Goal: Transaction & Acquisition: Purchase product/service

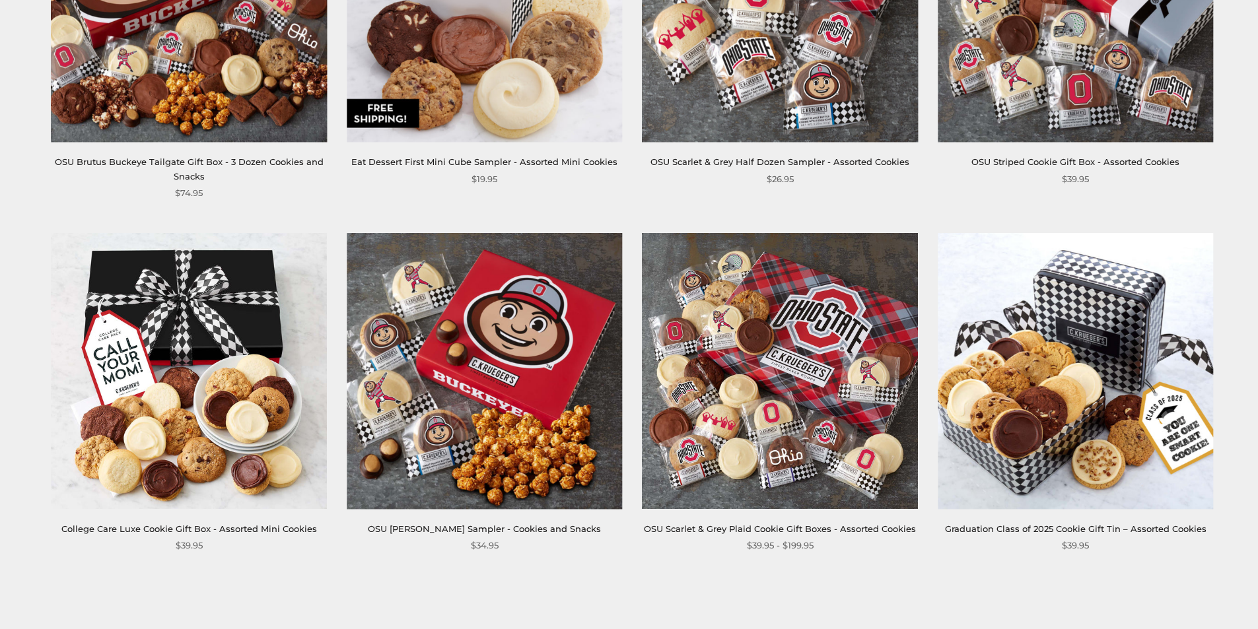
scroll to position [1849, 0]
click at [798, 367] on img at bounding box center [779, 370] width 275 height 275
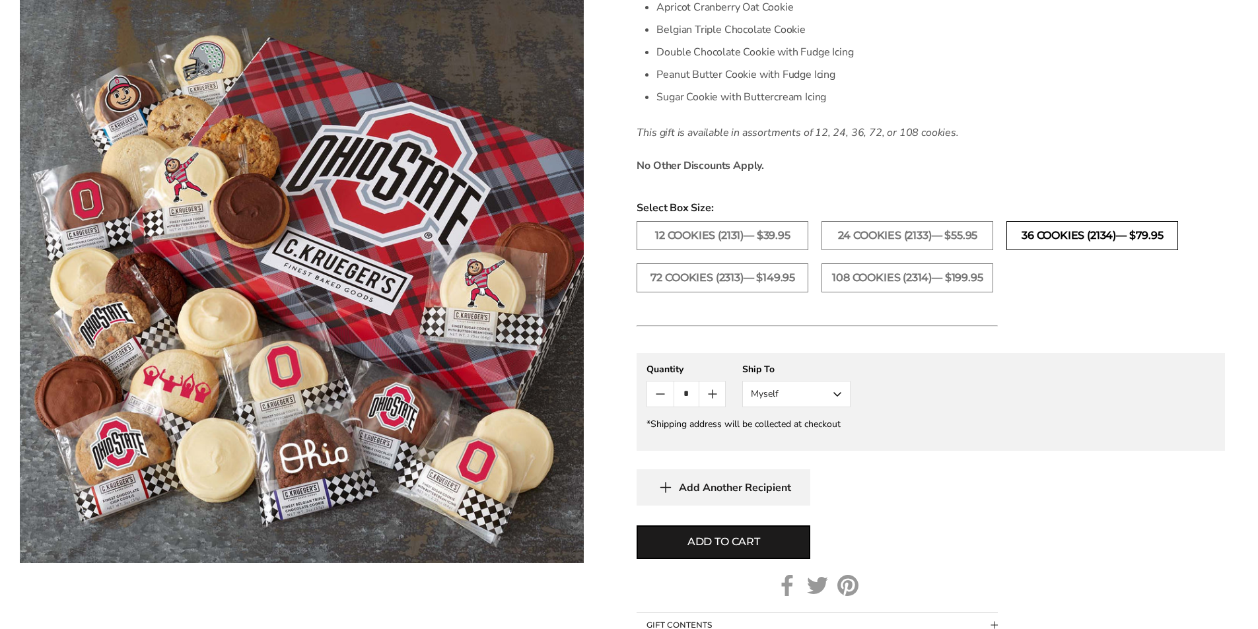
scroll to position [528, 0]
click at [1079, 230] on label "36 Cookies (2134)— $79.95" at bounding box center [1092, 235] width 172 height 29
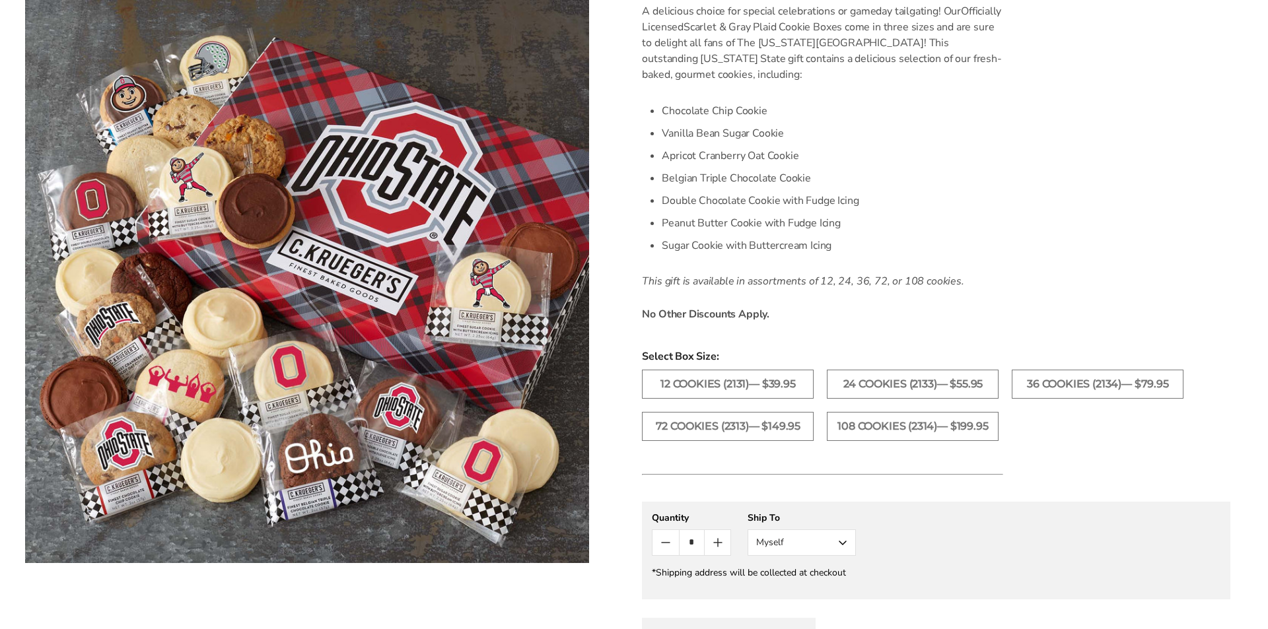
scroll to position [462, 0]
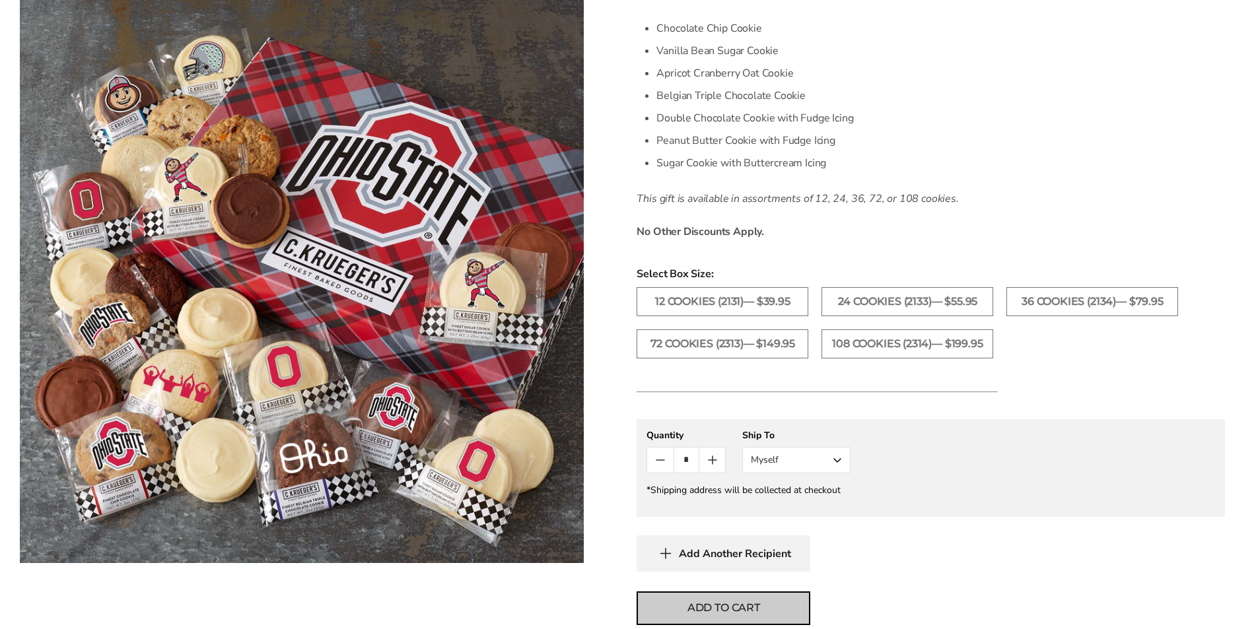
click at [704, 602] on span "Add to cart" at bounding box center [723, 608] width 73 height 16
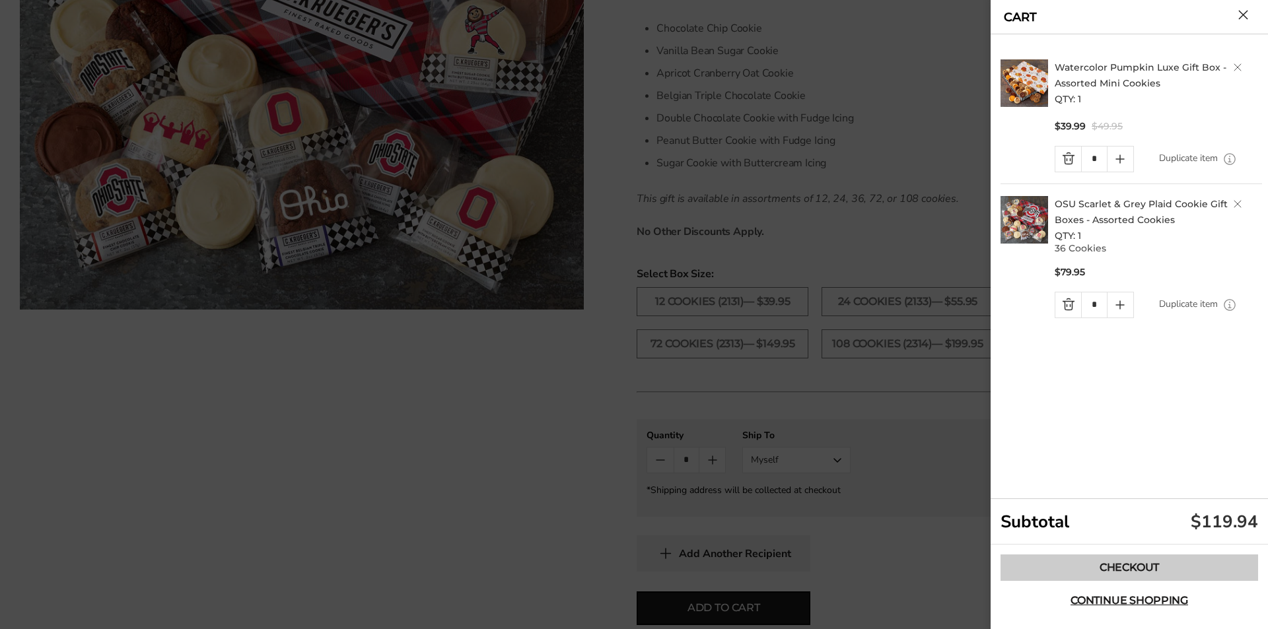
click at [1130, 562] on link "Checkout" at bounding box center [1128, 568] width 257 height 26
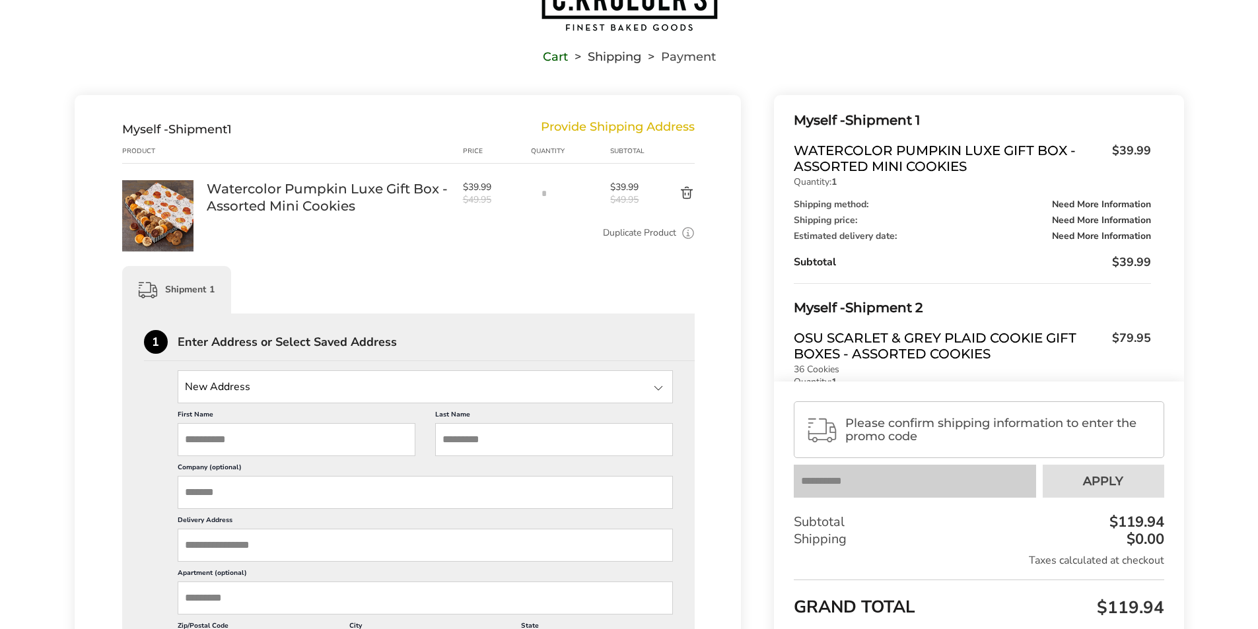
scroll to position [102, 0]
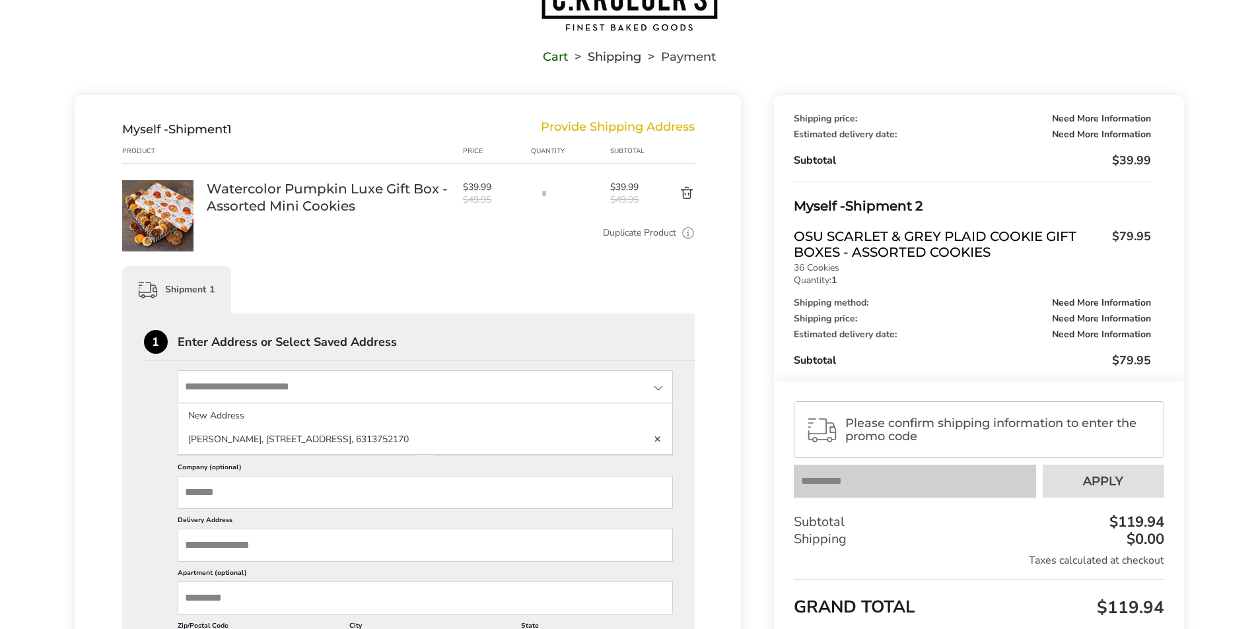
click at [277, 393] on input "State" at bounding box center [426, 386] width 496 height 33
type input "**********"
type input "*****"
type input "******"
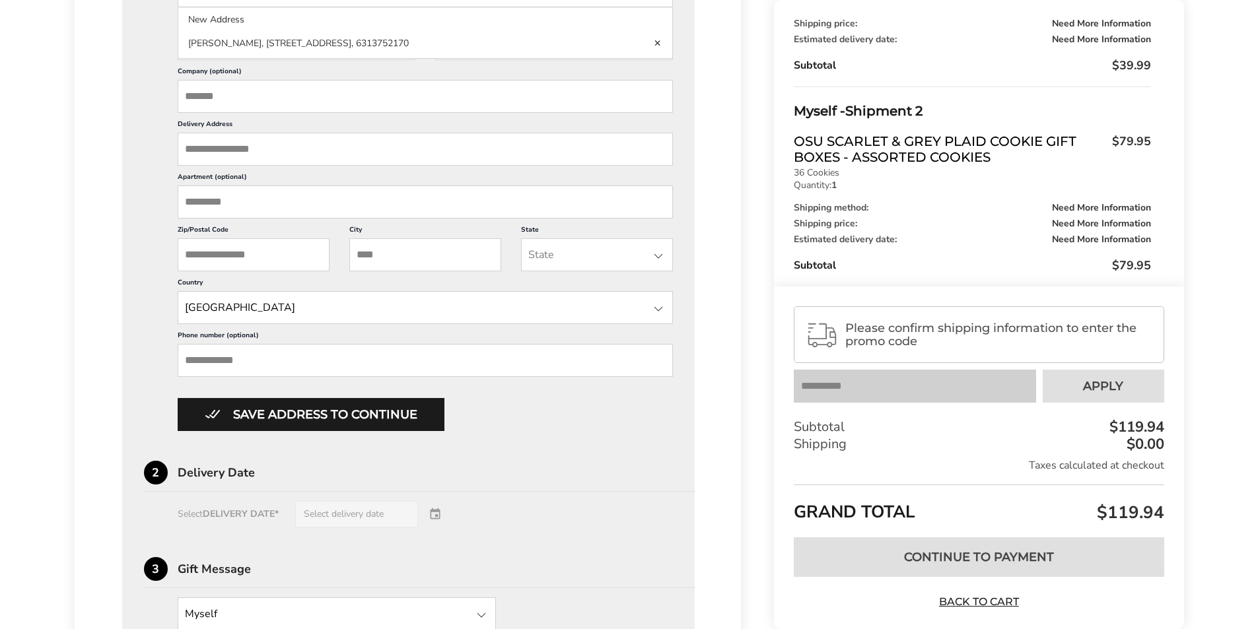
scroll to position [198, 0]
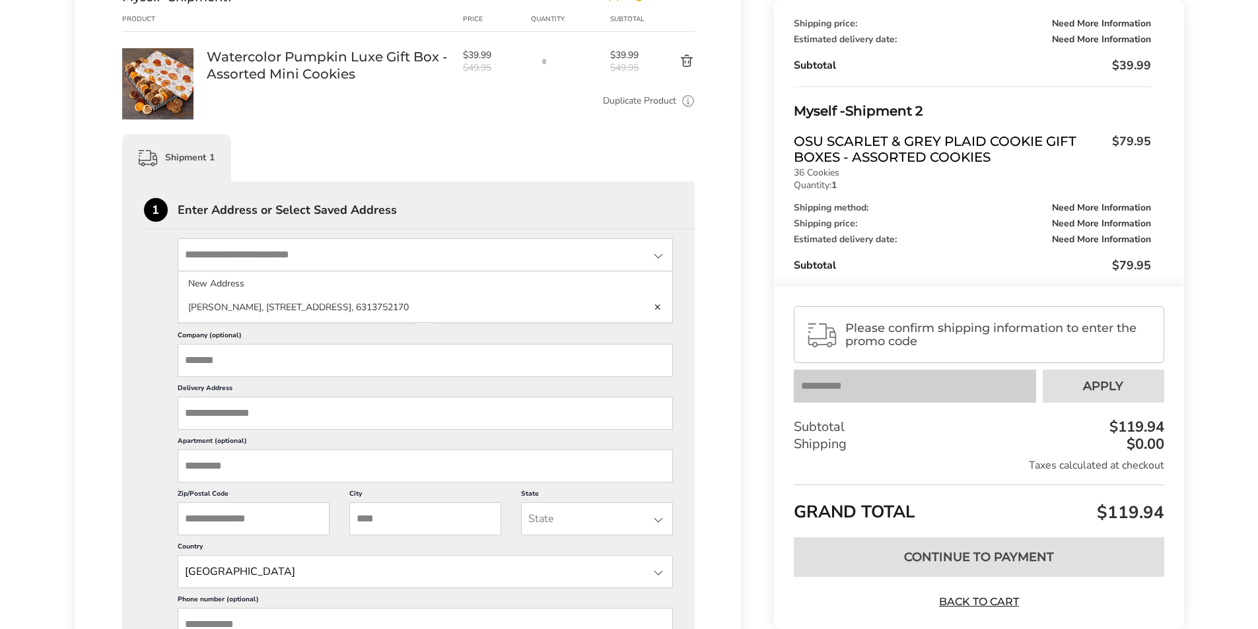
click at [234, 409] on input "Delivery Address" at bounding box center [426, 413] width 496 height 33
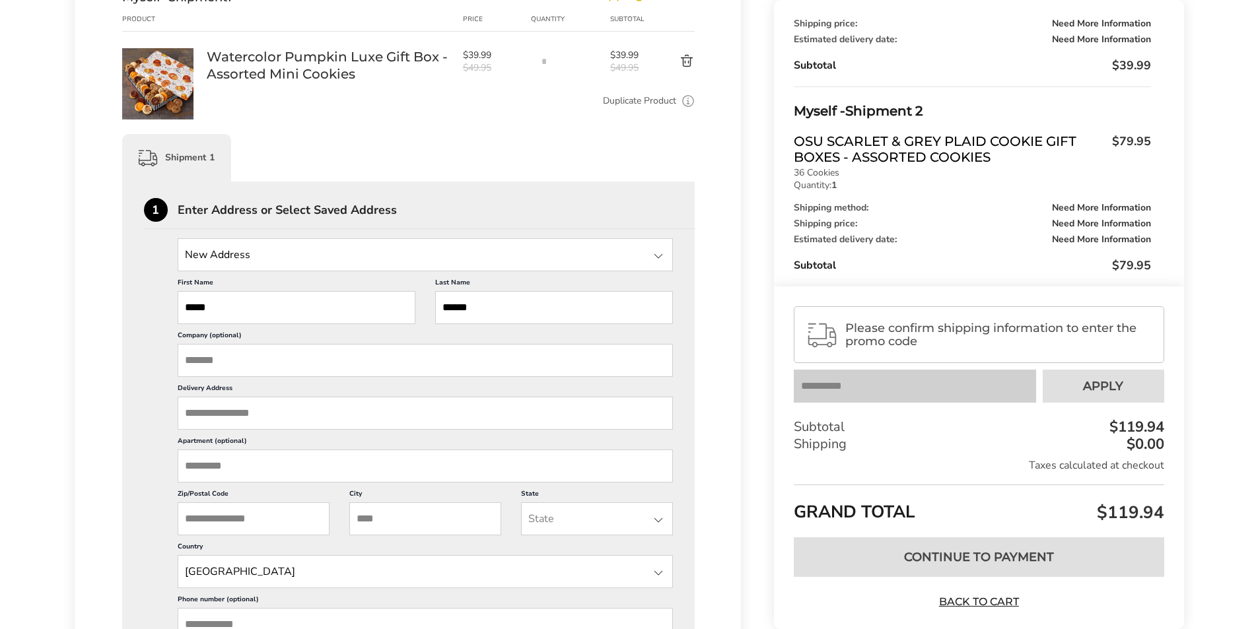
click at [231, 412] on input "Delivery Address" at bounding box center [426, 413] width 496 height 33
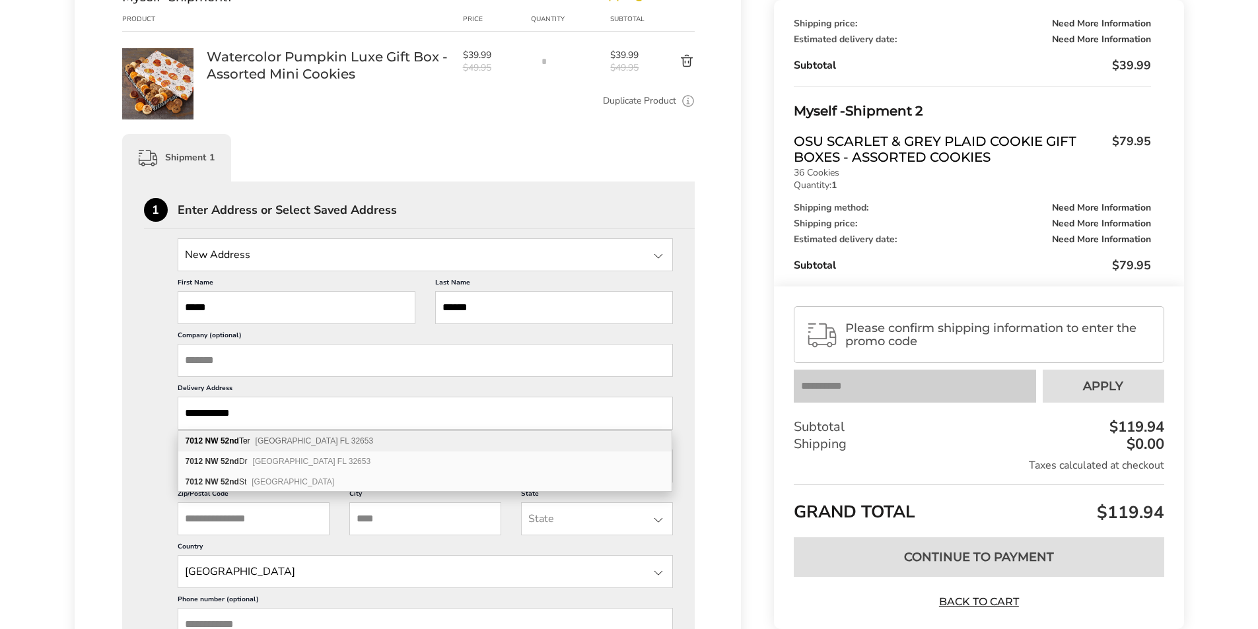
click at [232, 436] on div "7012 NW 52nd Ter Gainesville FL 32653" at bounding box center [424, 441] width 493 height 20
type input "**********"
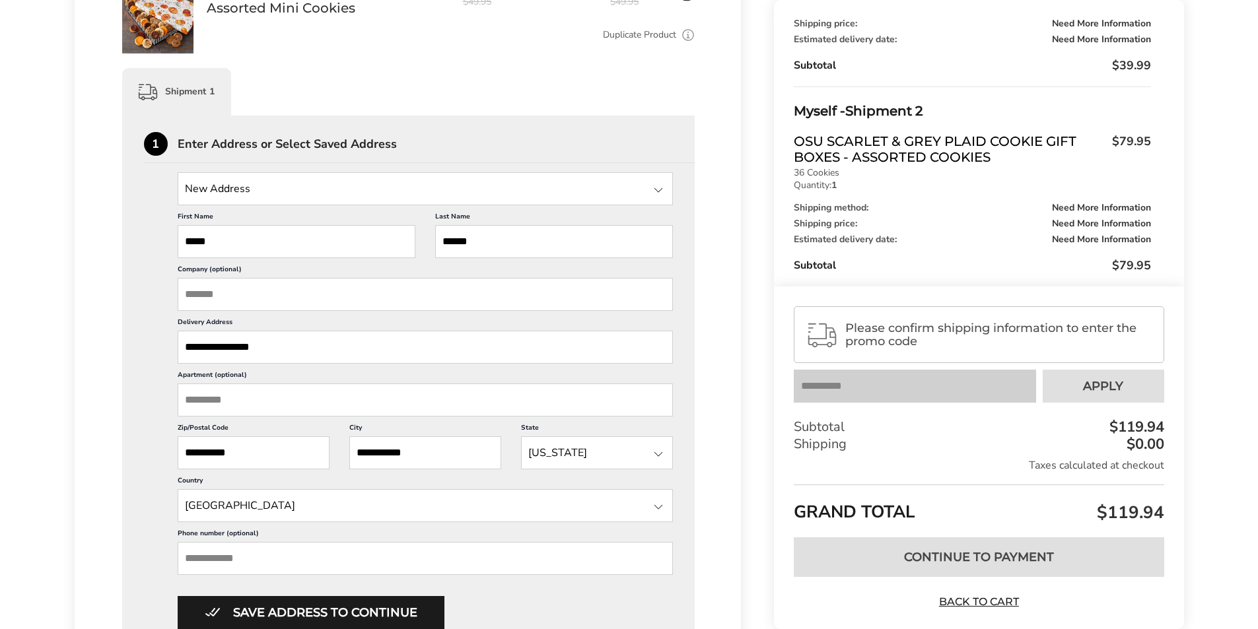
scroll to position [1, 0]
click at [228, 555] on input "Phone number (optional)" at bounding box center [426, 558] width 496 height 33
type input "**********"
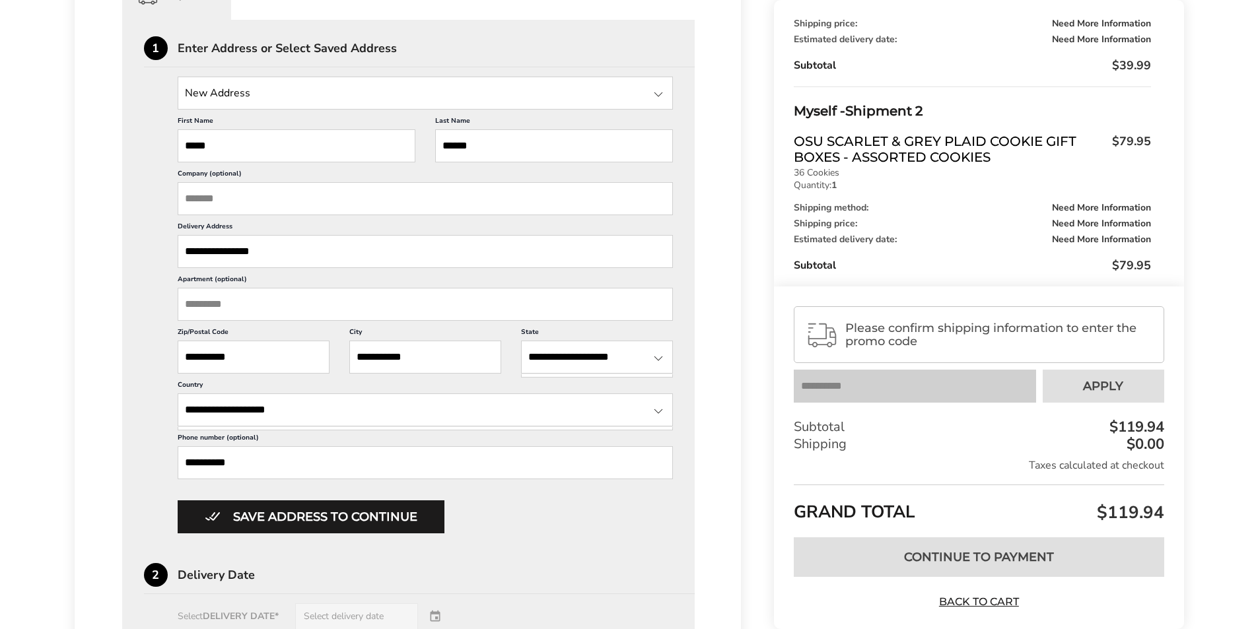
scroll to position [462, 0]
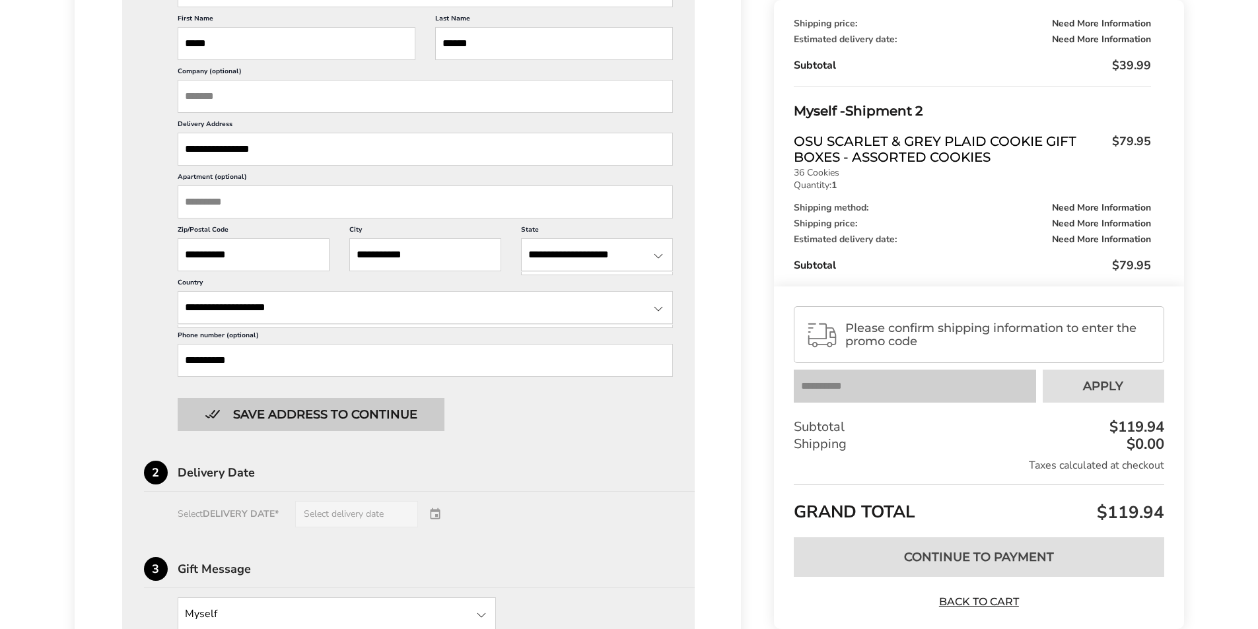
click at [250, 413] on button "Save address to continue" at bounding box center [311, 414] width 267 height 33
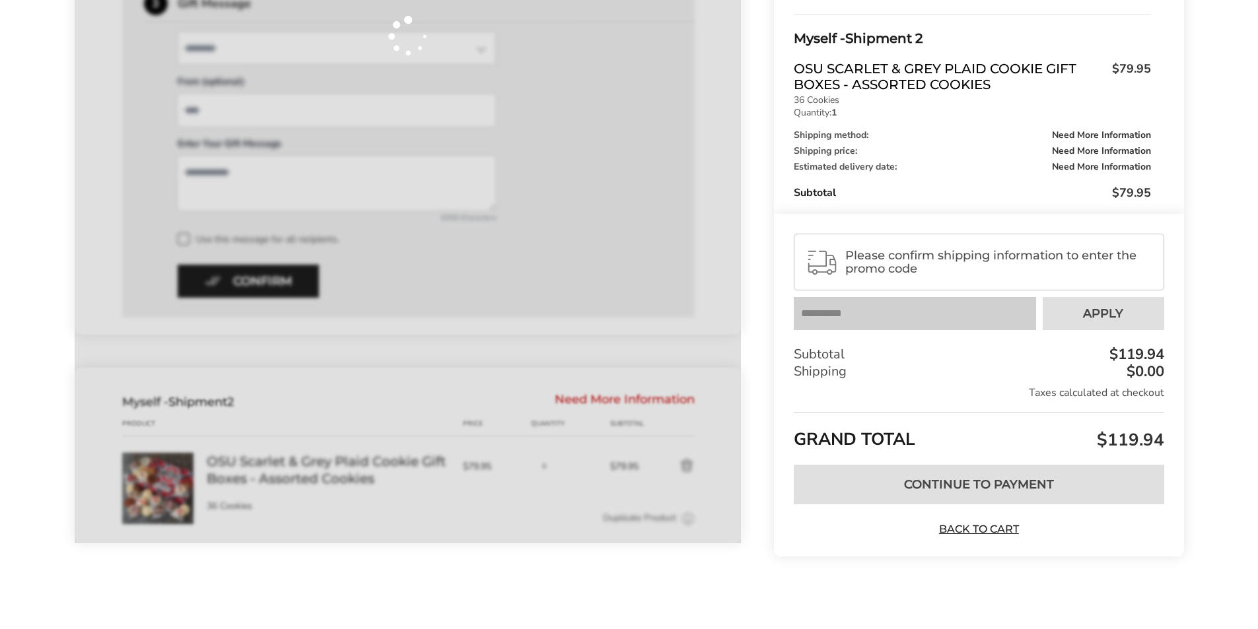
scroll to position [434, 0]
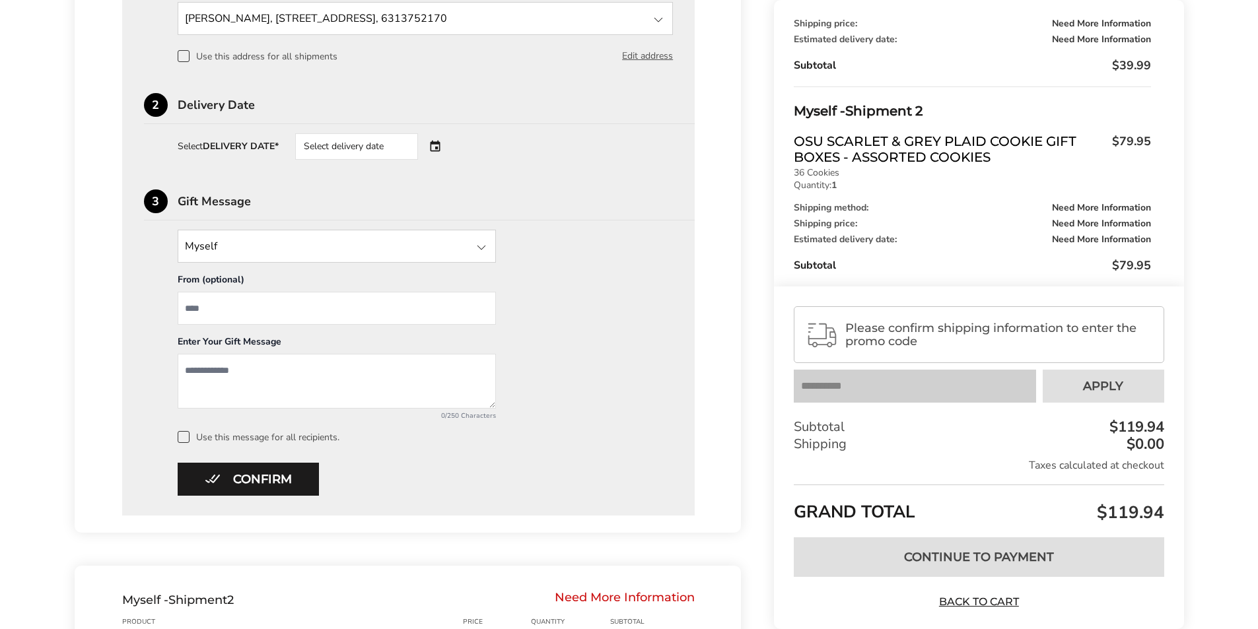
click at [436, 146] on div "Select delivery date" at bounding box center [375, 146] width 160 height 26
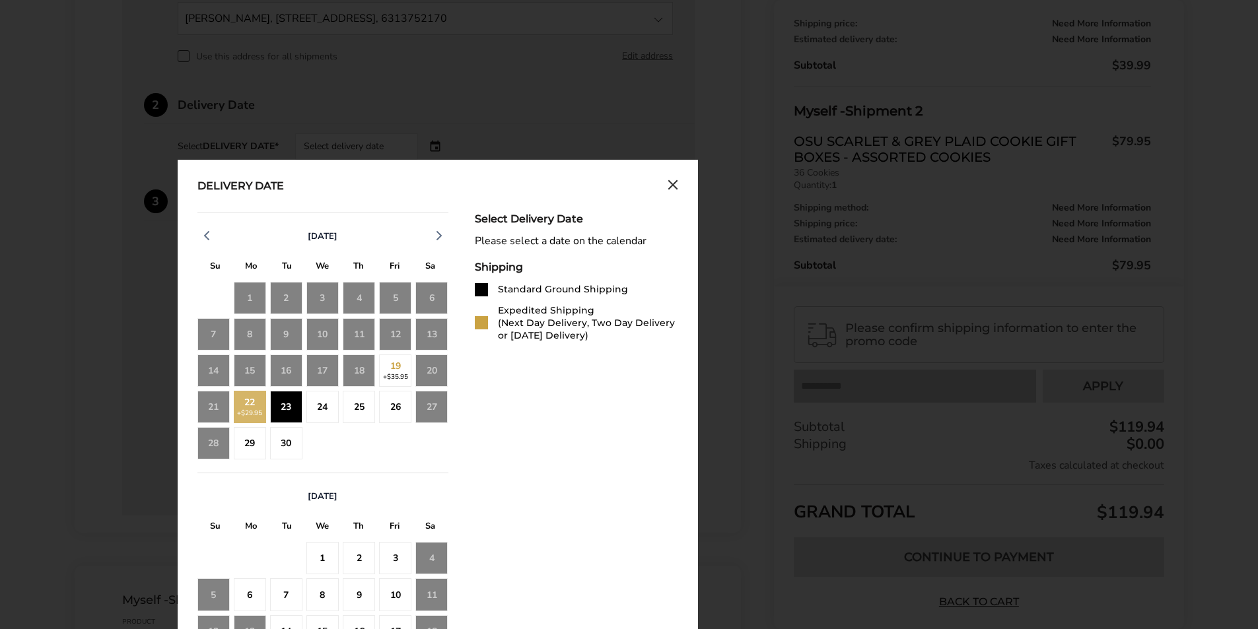
click at [288, 408] on div "23" at bounding box center [286, 407] width 32 height 32
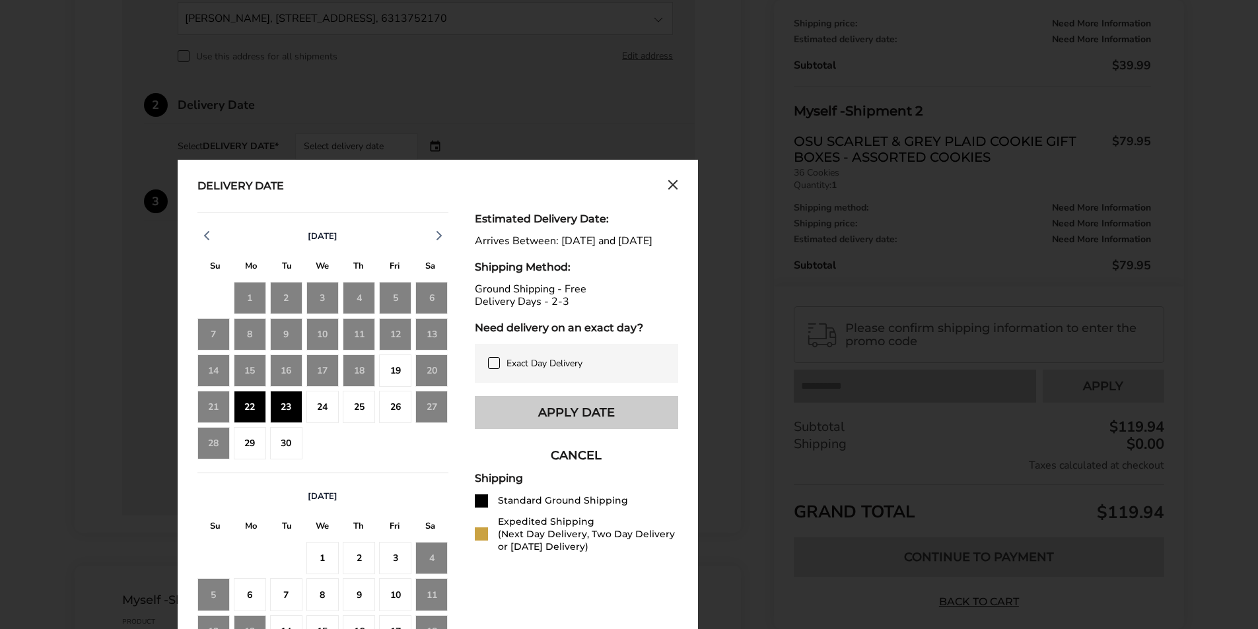
click at [549, 420] on button "Apply Date" at bounding box center [576, 412] width 203 height 33
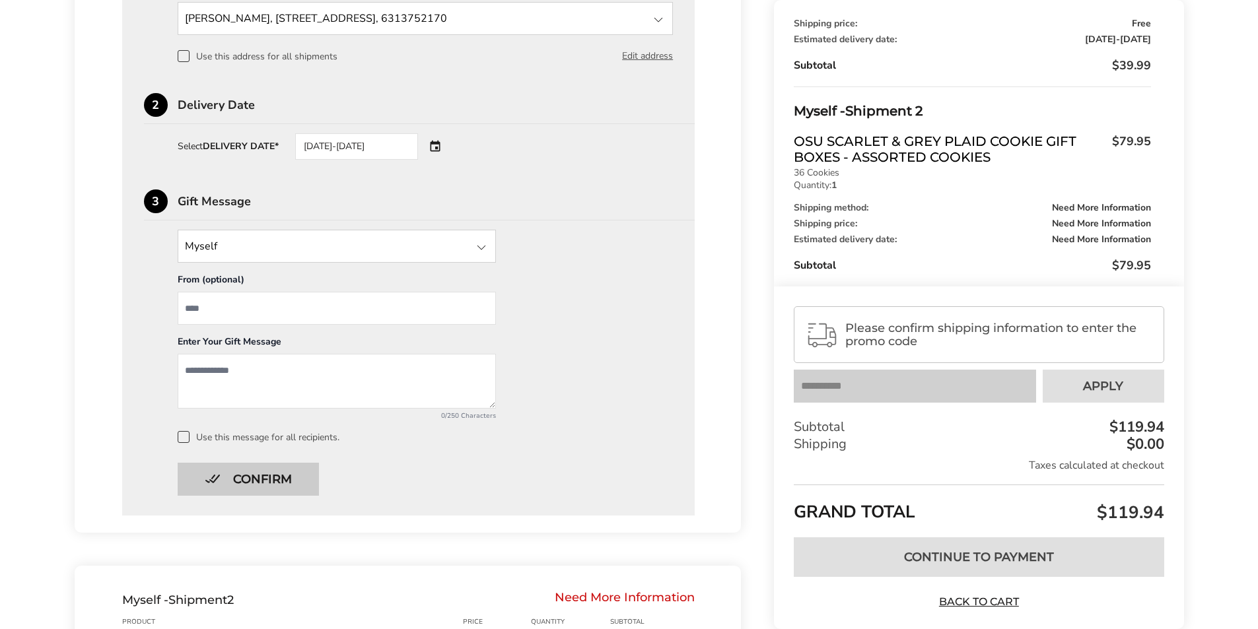
click at [285, 483] on button "Confirm" at bounding box center [248, 479] width 141 height 33
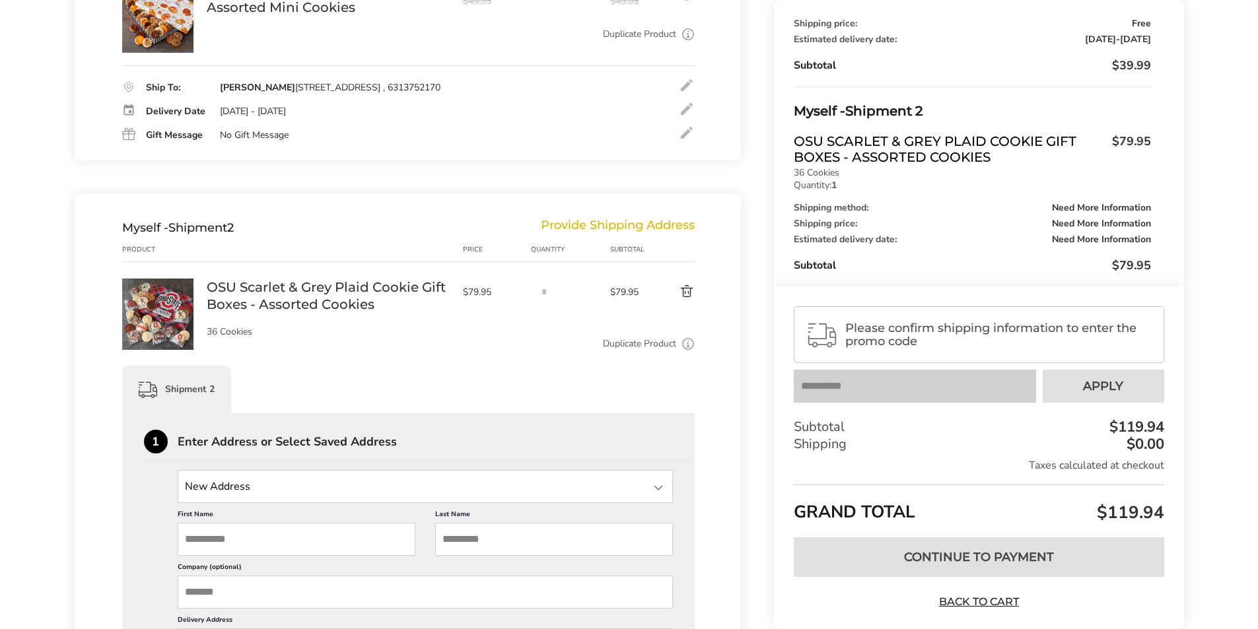
scroll to position [102, 0]
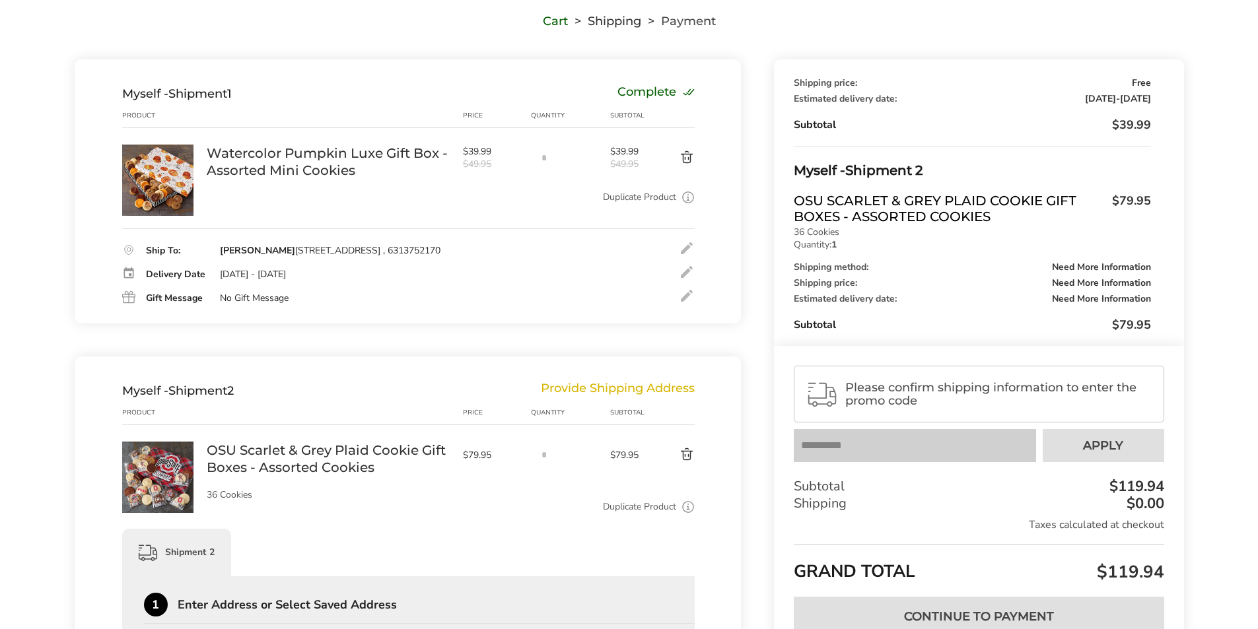
click at [153, 168] on img at bounding box center [157, 180] width 71 height 71
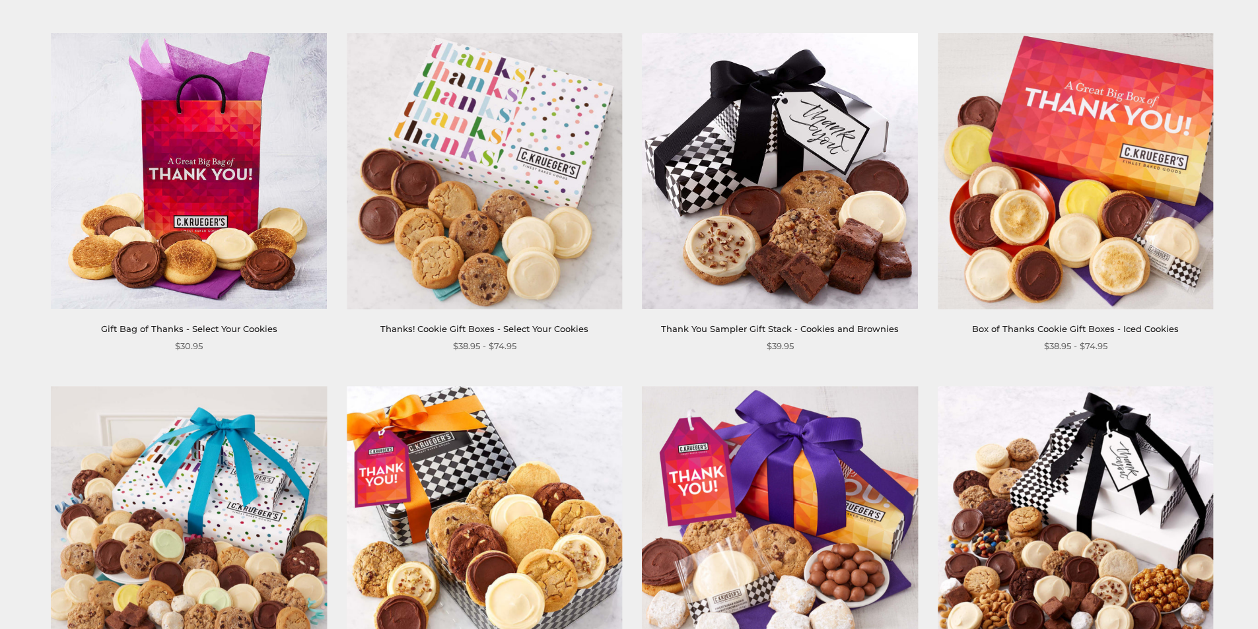
scroll to position [1981, 0]
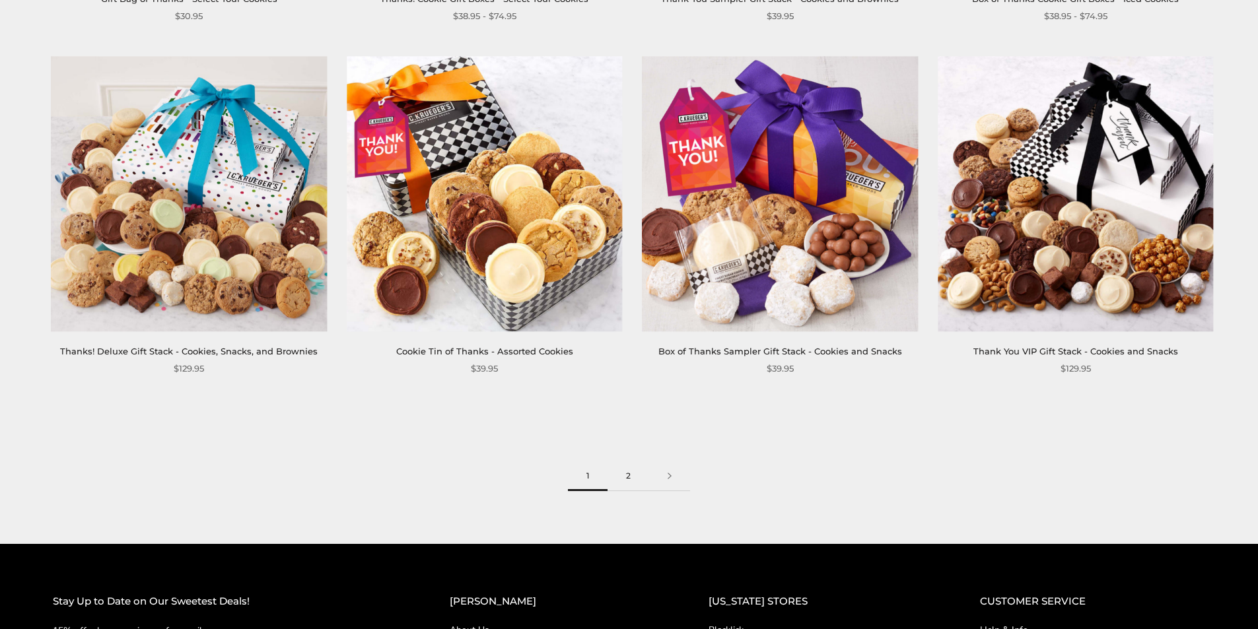
click at [626, 461] on link "2" at bounding box center [628, 476] width 42 height 30
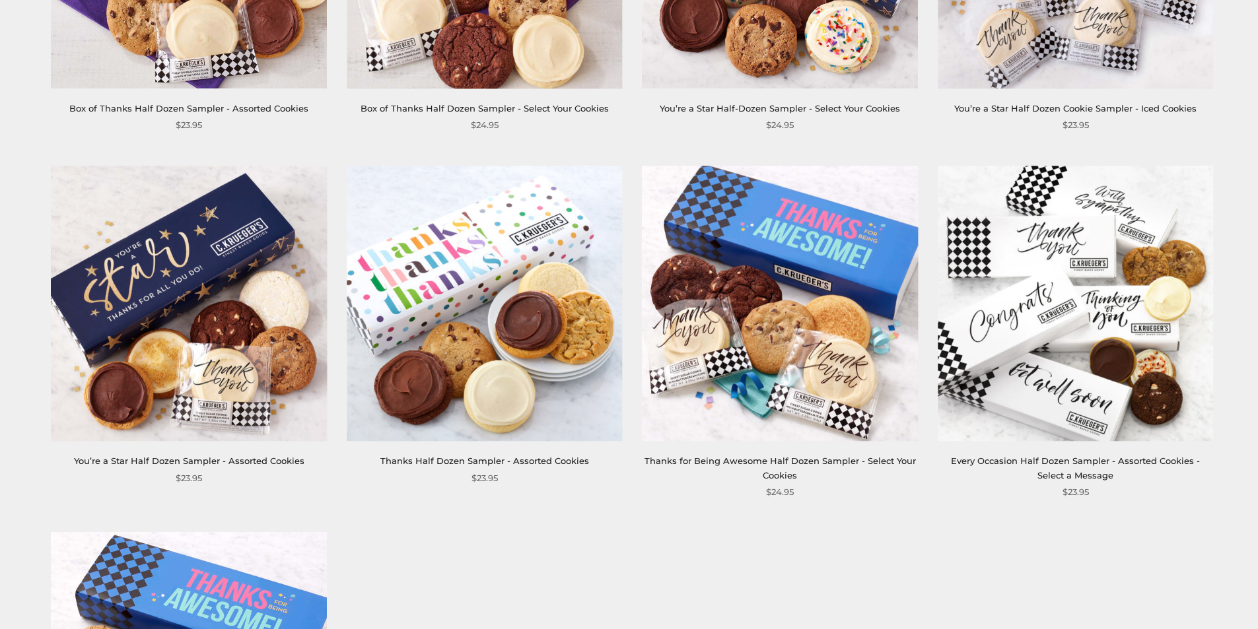
scroll to position [1122, 0]
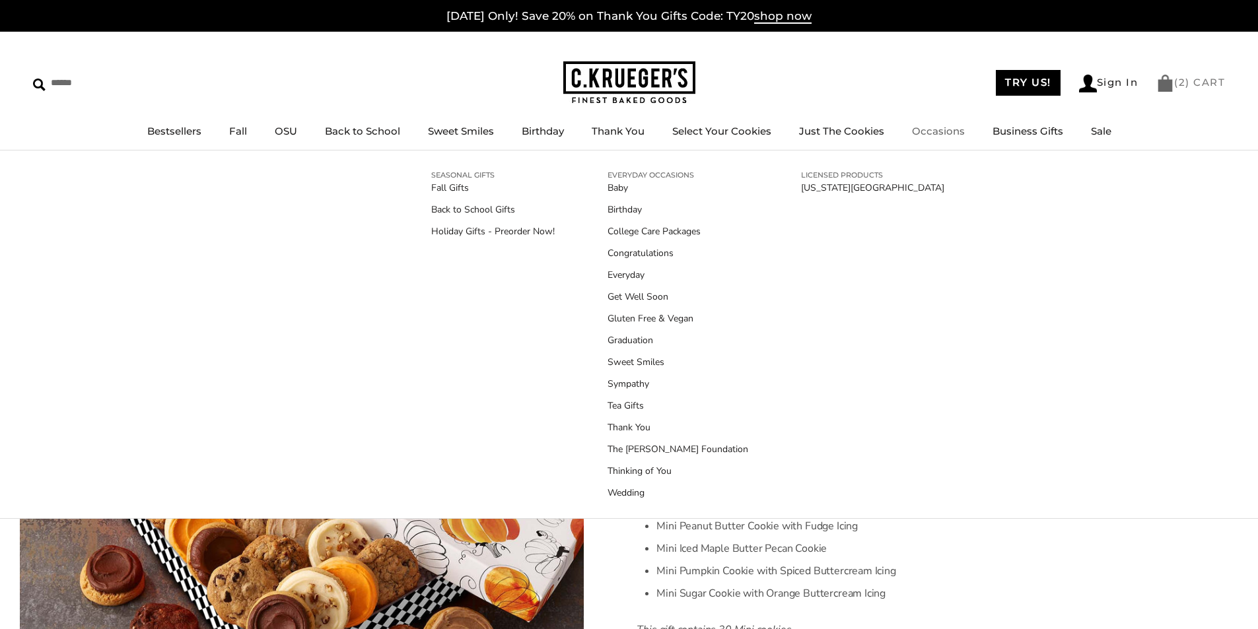
click at [1182, 83] on span "2" at bounding box center [1181, 82] width 7 height 13
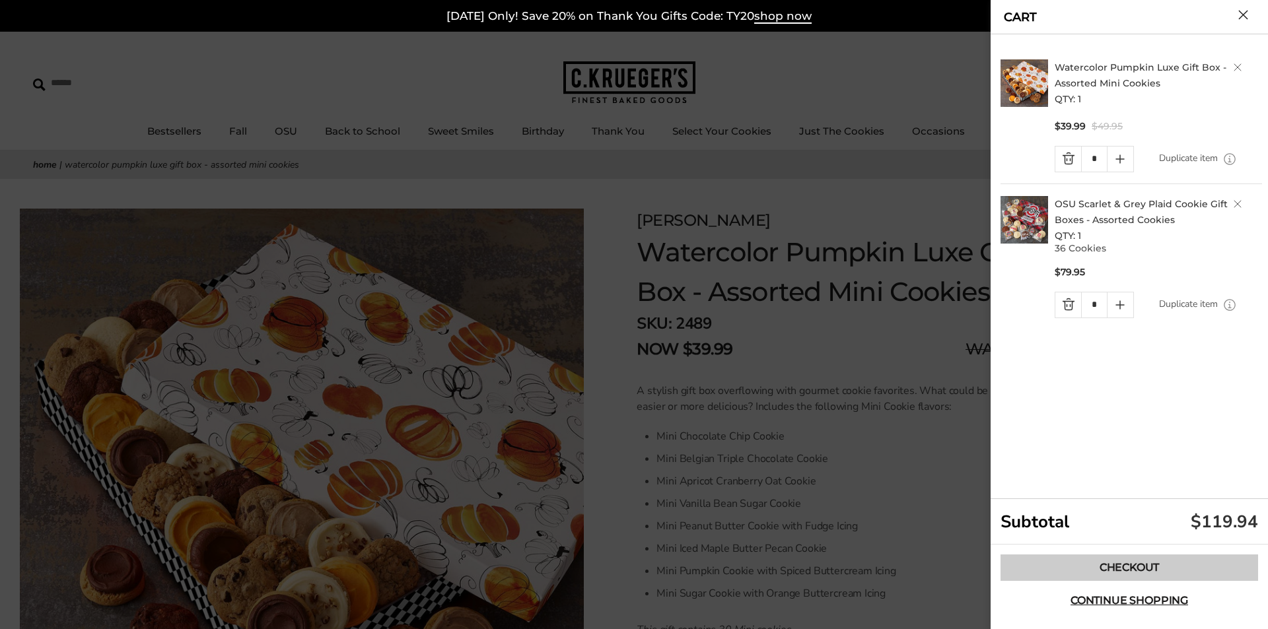
click at [1166, 561] on link "Checkout" at bounding box center [1128, 568] width 257 height 26
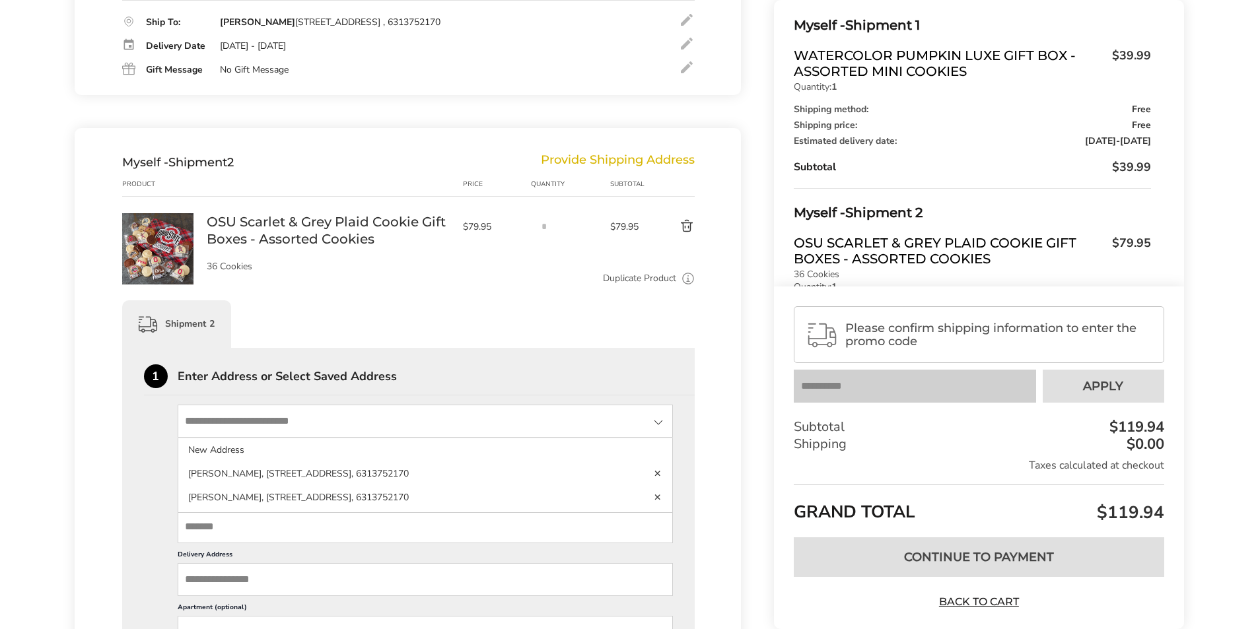
click at [267, 421] on input "State" at bounding box center [426, 421] width 496 height 33
type input "**********"
type input "*****"
type input "******"
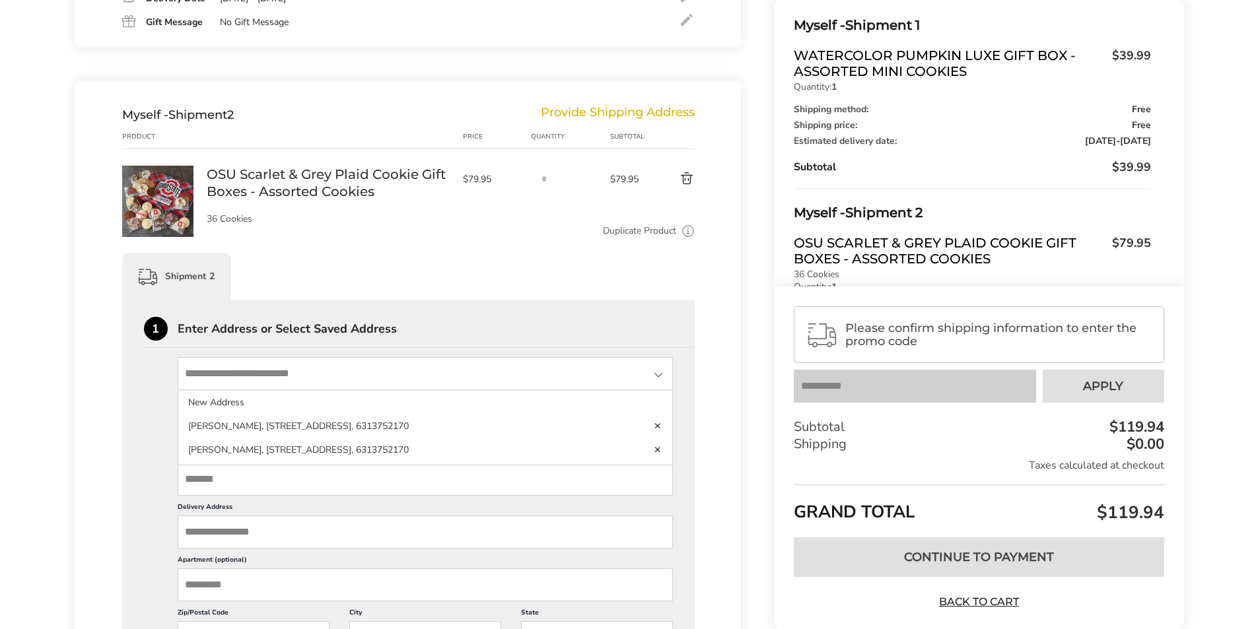
scroll to position [462, 0]
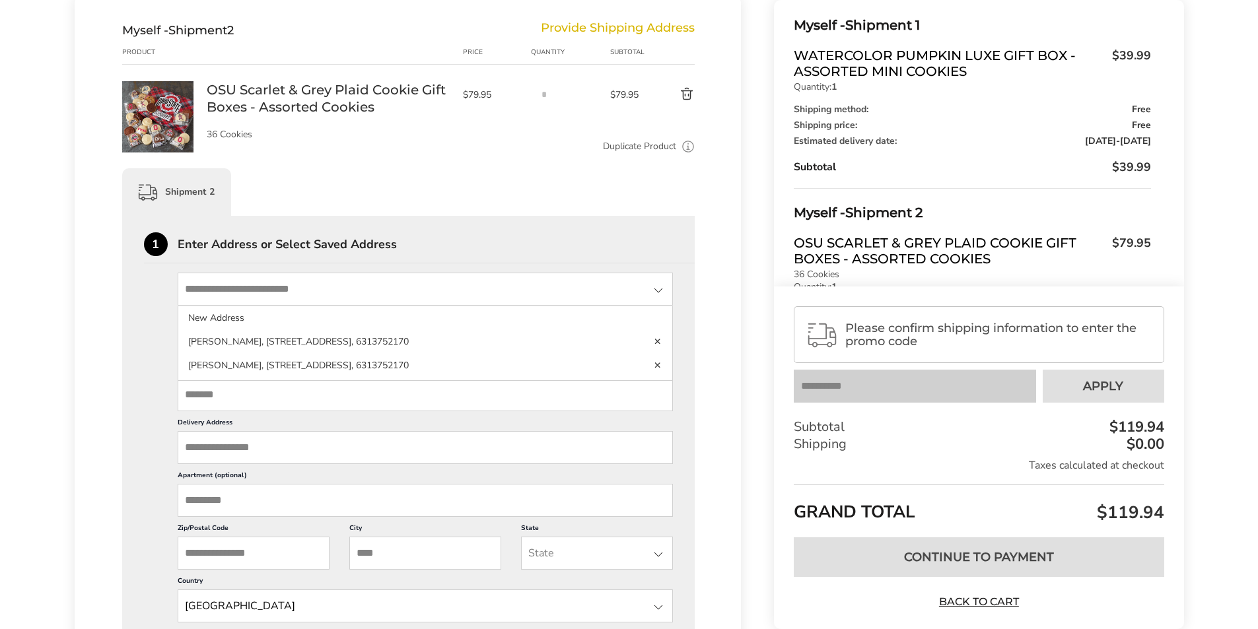
click at [226, 448] on input "Delivery Address" at bounding box center [426, 447] width 496 height 33
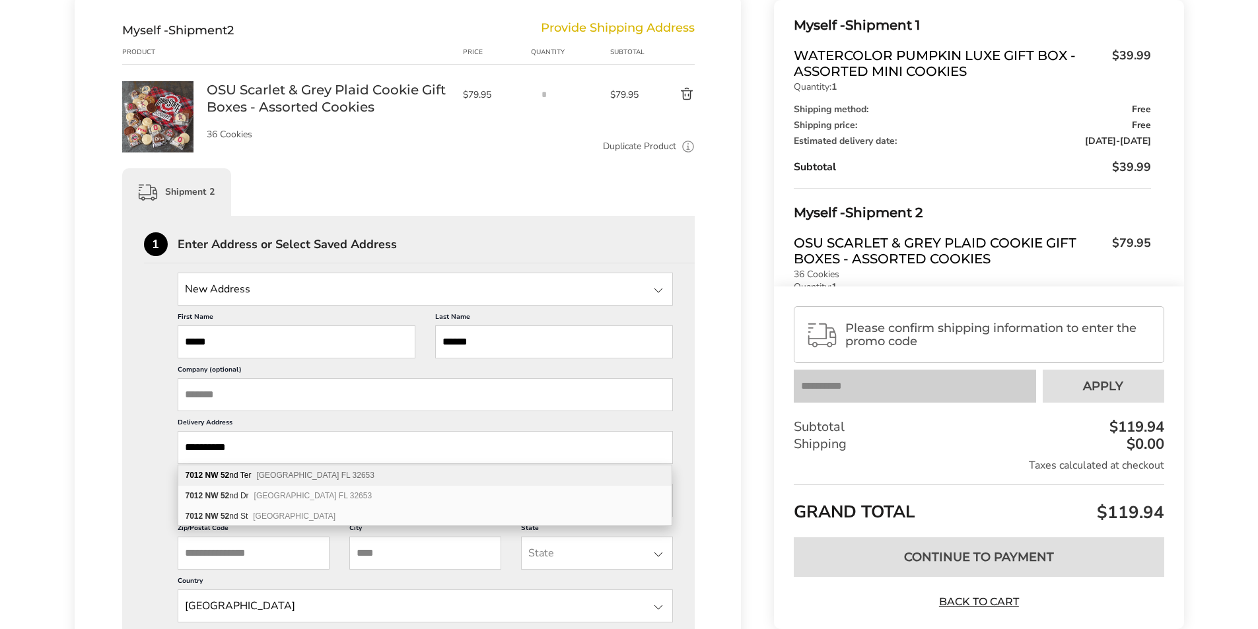
click at [255, 474] on div "[STREET_ADDRESS]" at bounding box center [424, 475] width 493 height 20
type input "**********"
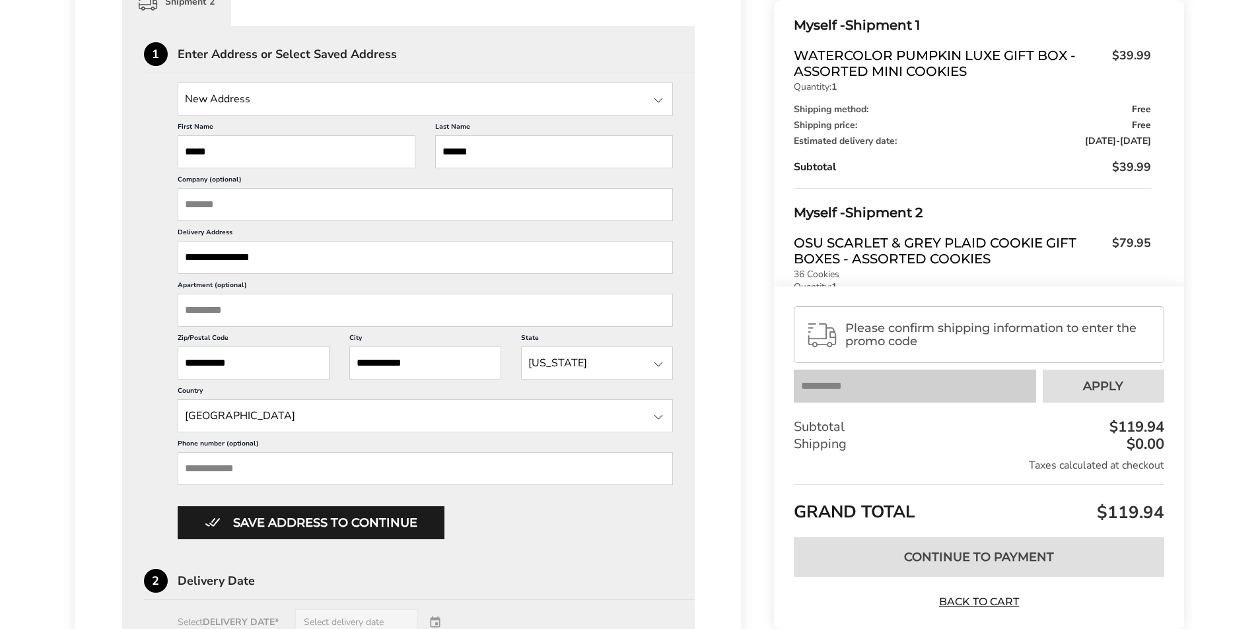
scroll to position [660, 0]
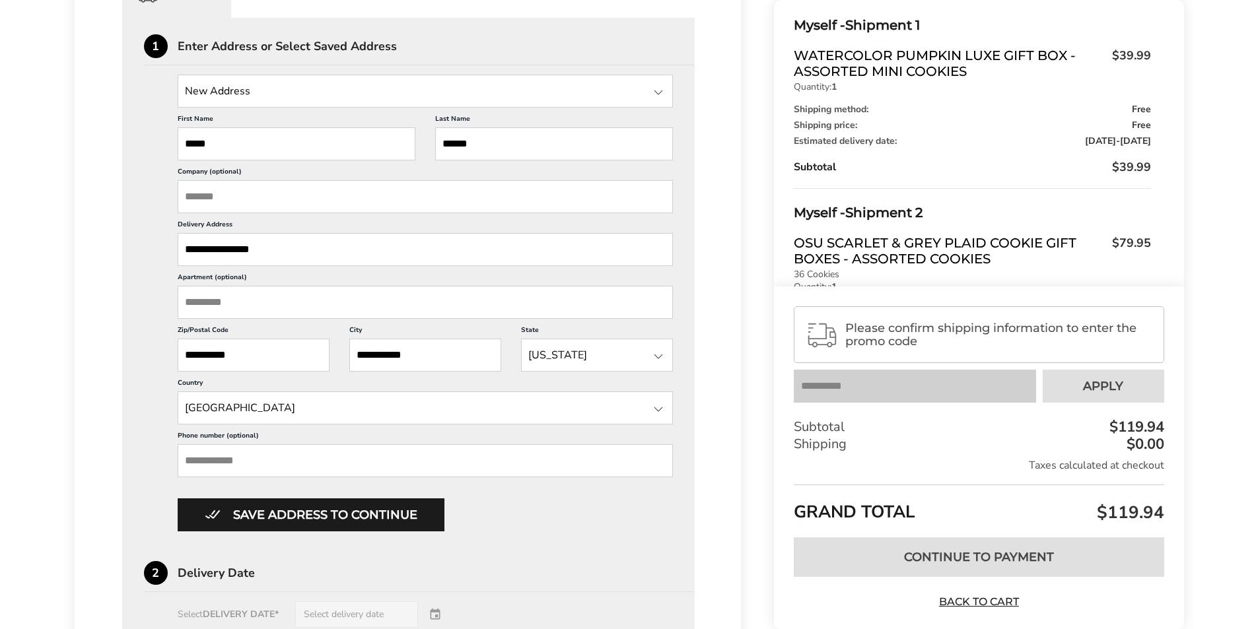
click at [203, 461] on input "Phone number (optional)" at bounding box center [426, 460] width 496 height 33
type input "**********"
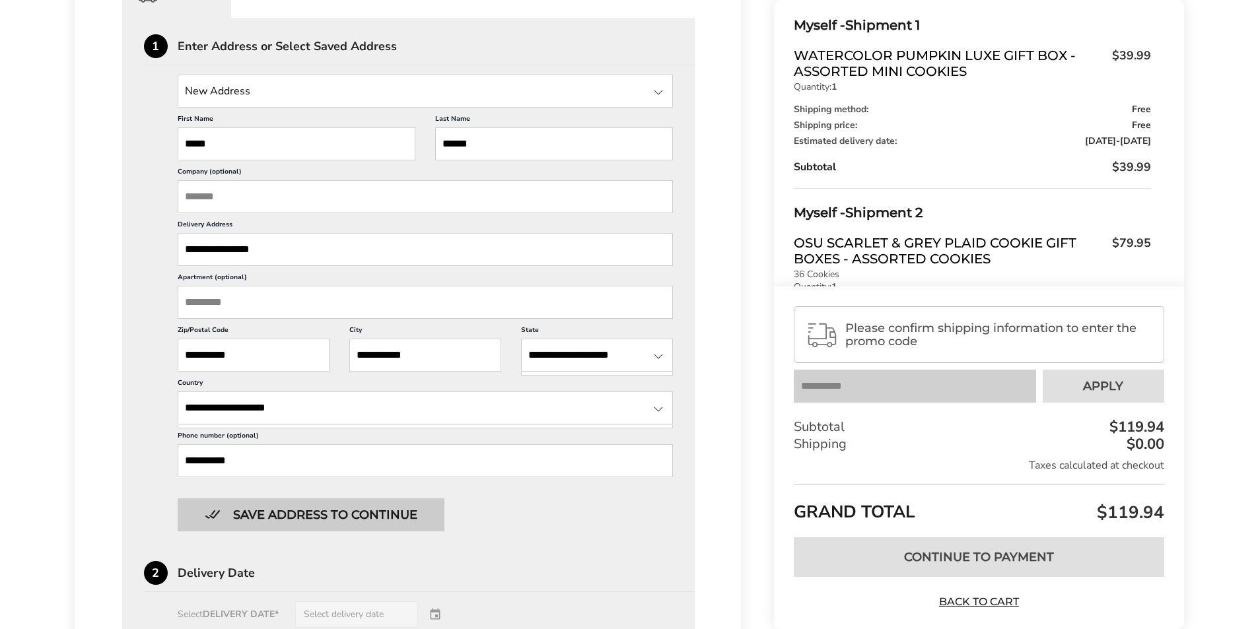
click at [412, 510] on button "Save address to continue" at bounding box center [311, 514] width 267 height 33
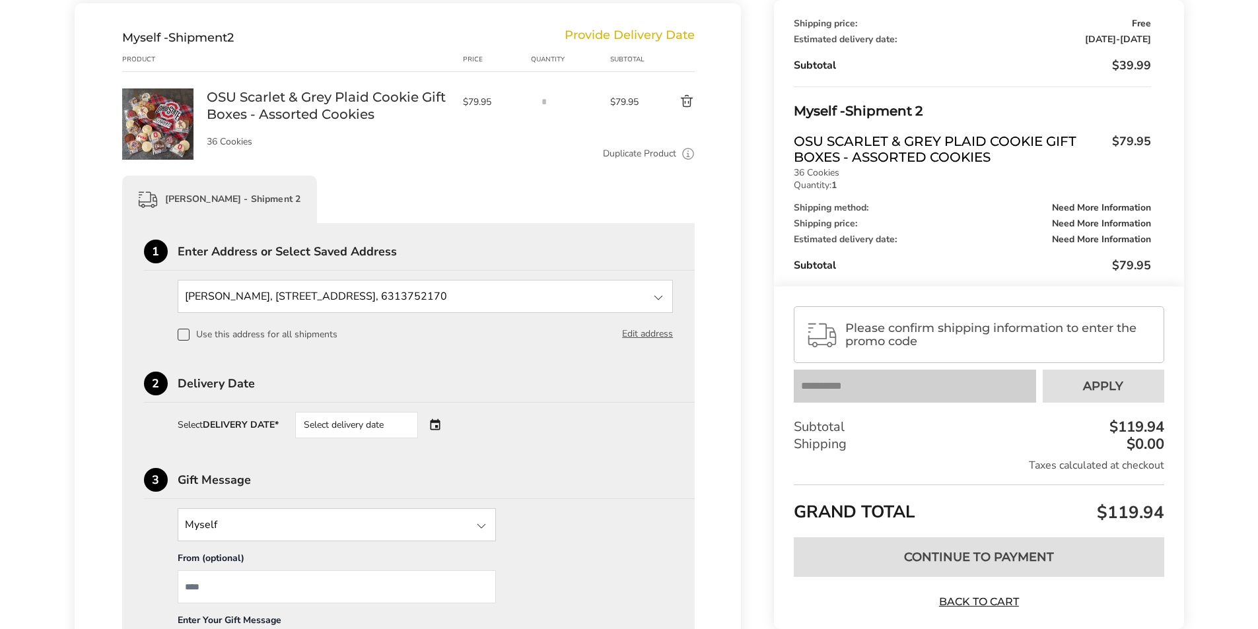
scroll to position [528, 0]
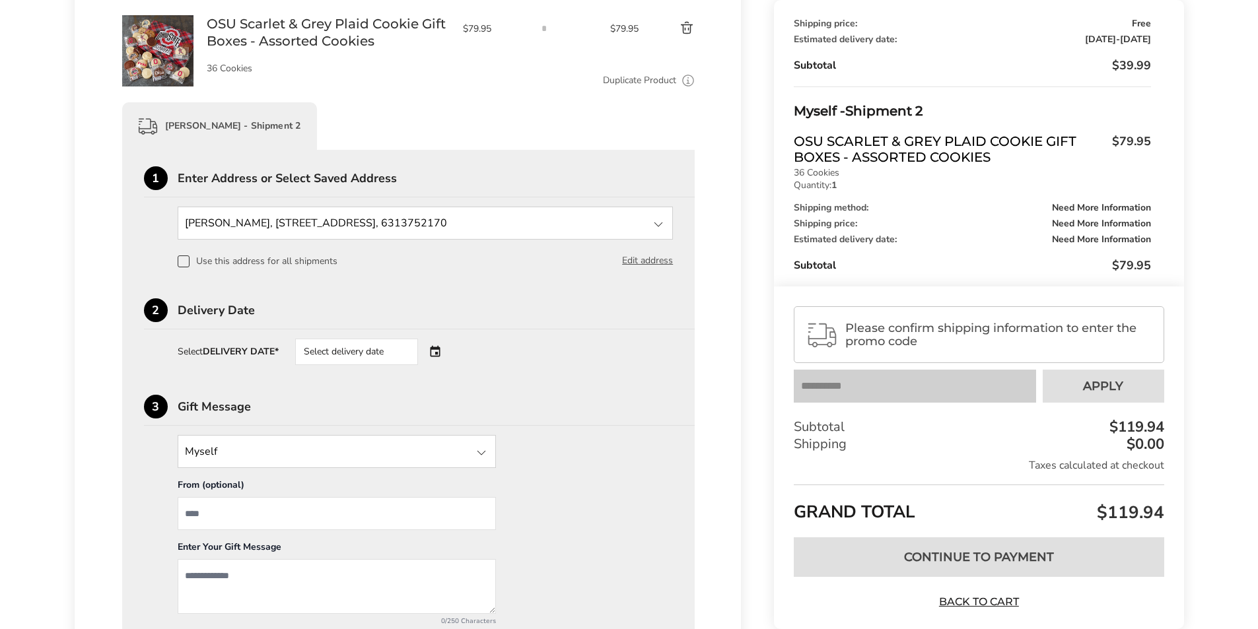
click at [436, 349] on div "Select delivery date" at bounding box center [375, 352] width 160 height 26
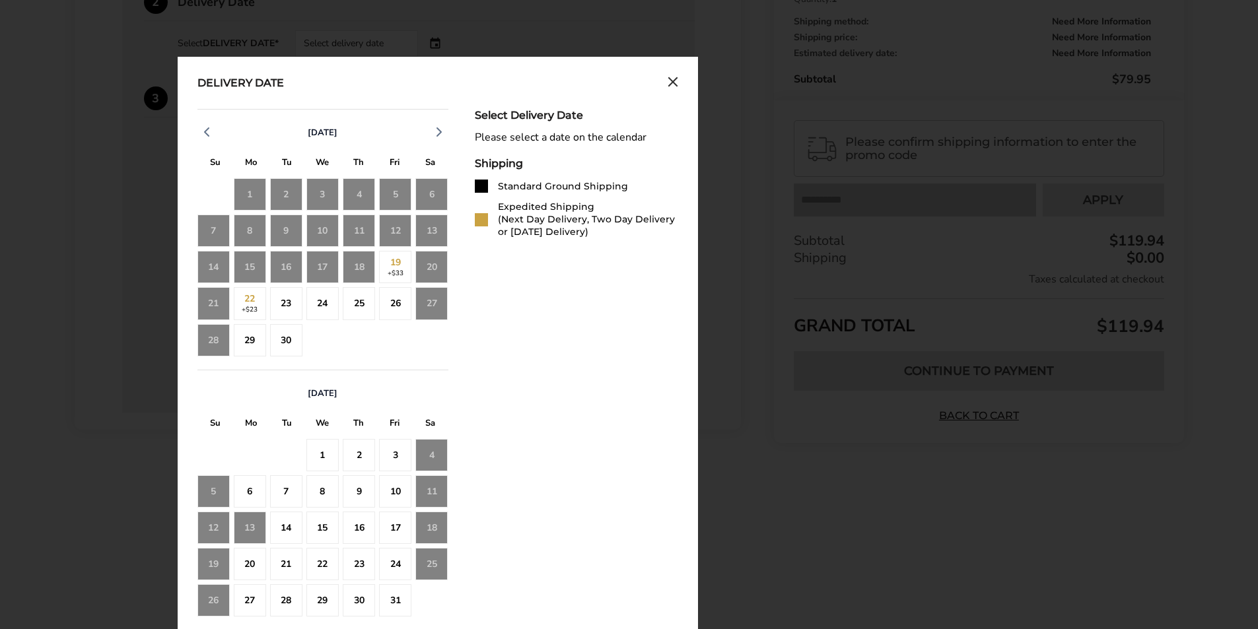
scroll to position [857, 0]
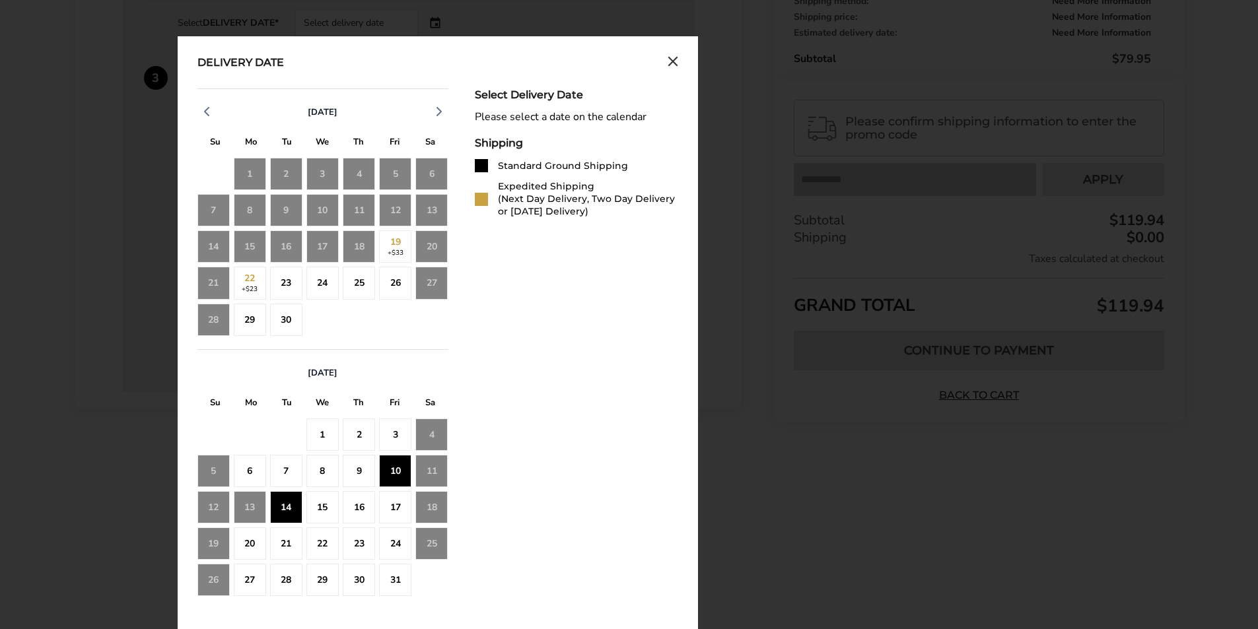
click at [286, 510] on div "14" at bounding box center [286, 507] width 32 height 32
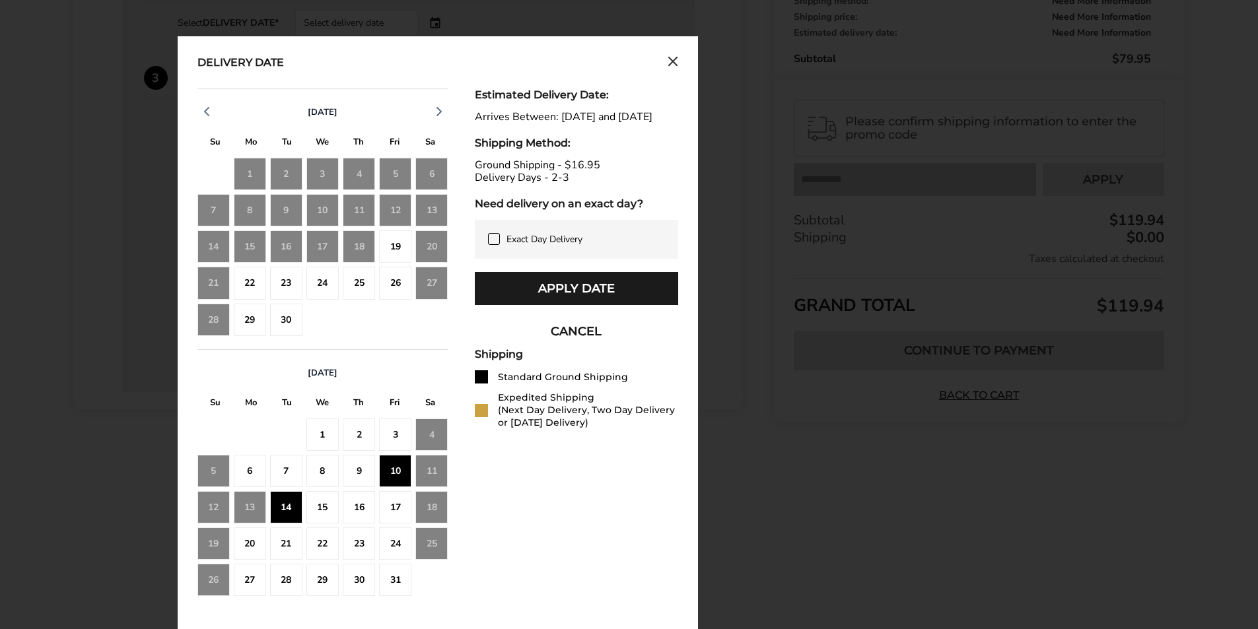
click at [321, 505] on div "15" at bounding box center [322, 507] width 32 height 32
click at [279, 286] on div "23" at bounding box center [286, 283] width 32 height 32
click at [327, 280] on div "24" at bounding box center [322, 283] width 32 height 32
click at [353, 283] on div "25" at bounding box center [359, 283] width 32 height 32
click at [673, 60] on icon "Close calendar" at bounding box center [673, 61] width 8 height 8
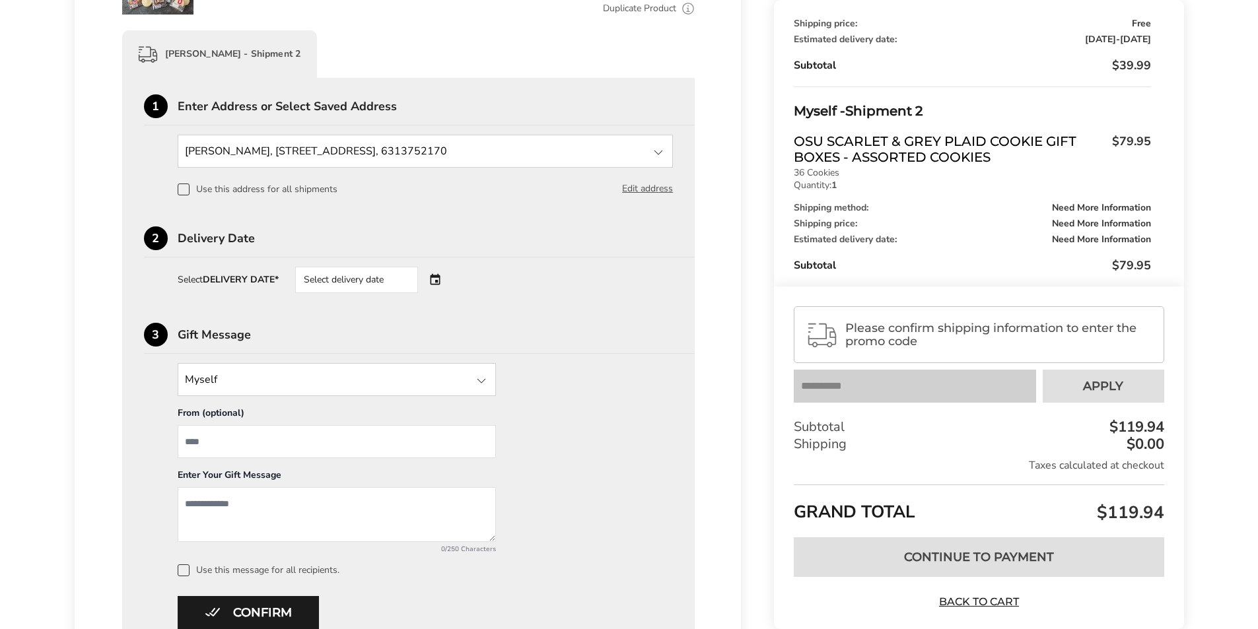
scroll to position [459, 0]
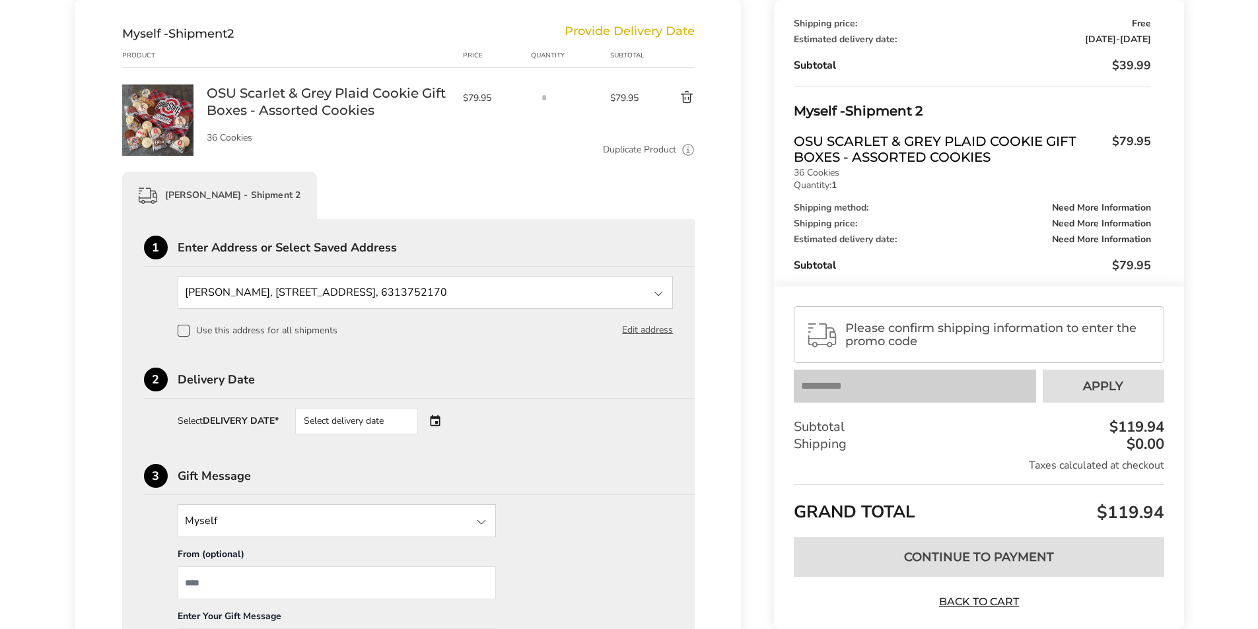
click at [685, 91] on button "Delete product" at bounding box center [671, 98] width 46 height 16
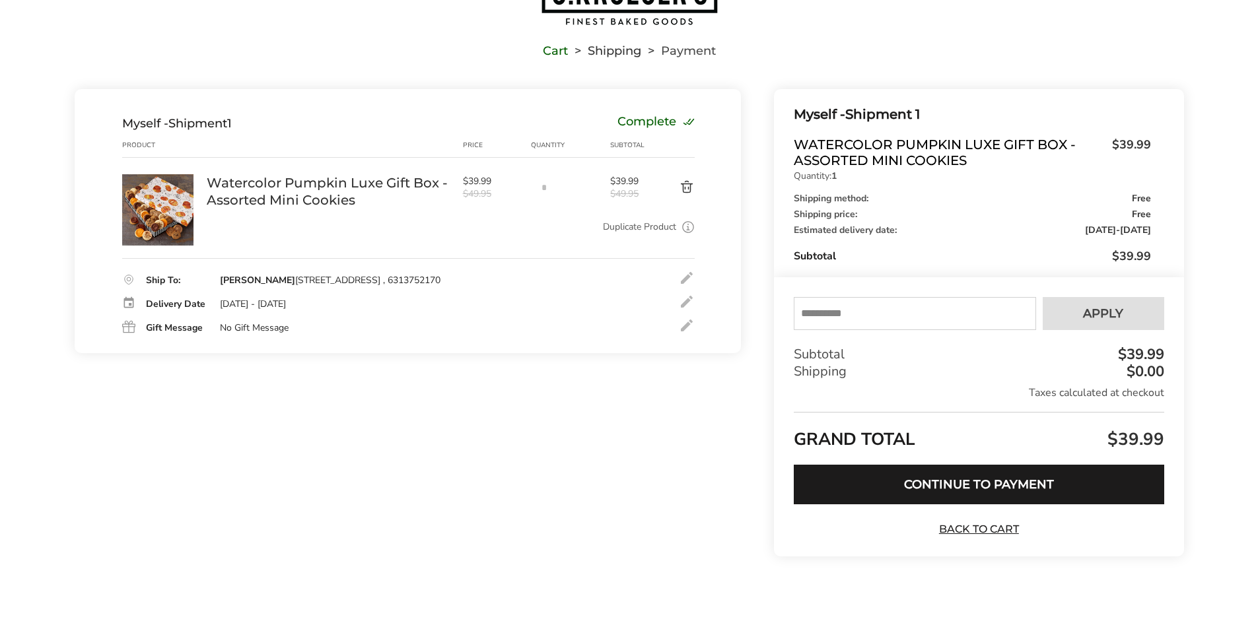
scroll to position [0, 0]
click at [972, 486] on button "Continue to Payment" at bounding box center [979, 485] width 370 height 40
